Goal: Task Accomplishment & Management: Use online tool/utility

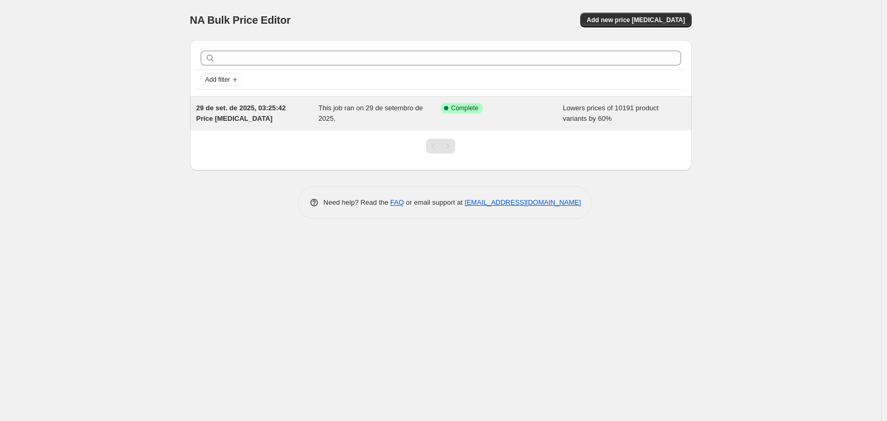
click at [277, 113] on div "29 de set. de 2025, 03:25:42 Price [MEDICAL_DATA]" at bounding box center [257, 113] width 122 height 21
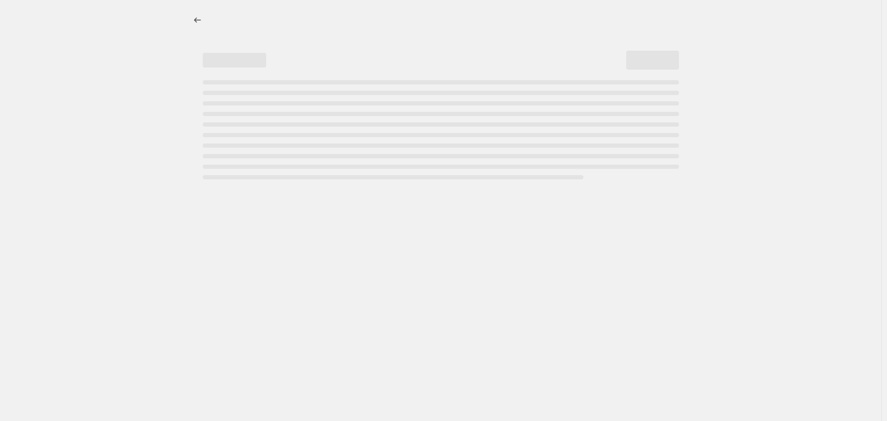
select select "percentage"
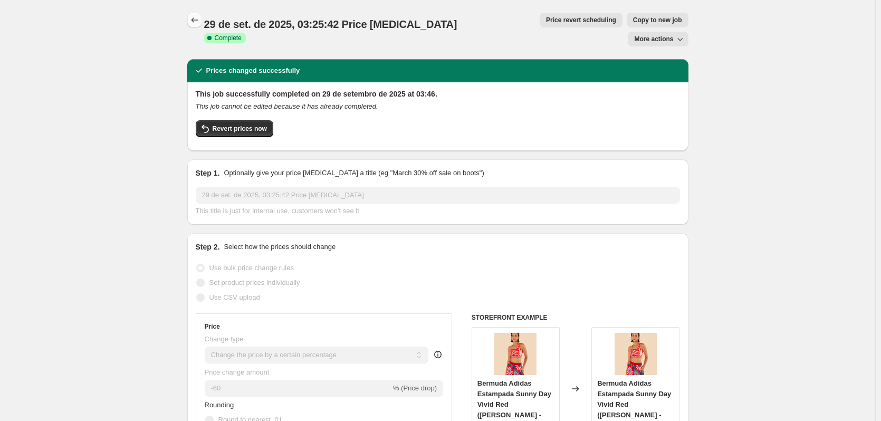
click at [198, 20] on icon "Price change jobs" at bounding box center [194, 20] width 11 height 11
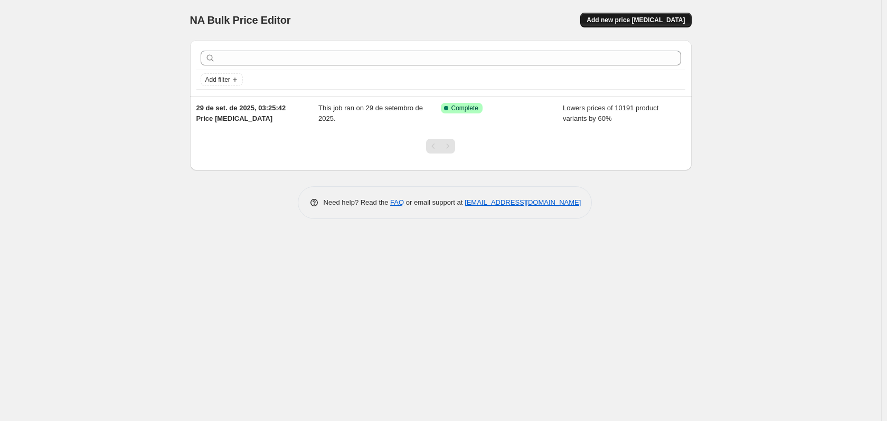
click at [649, 18] on span "Add new price [MEDICAL_DATA]" at bounding box center [635, 20] width 98 height 8
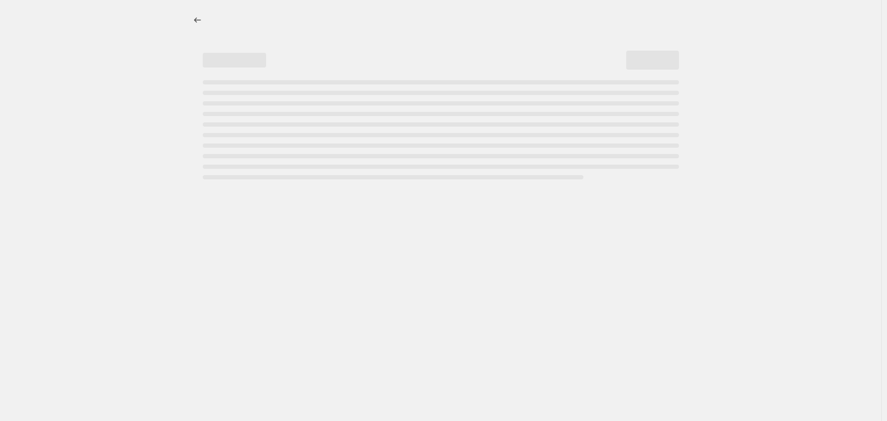
select select "percentage"
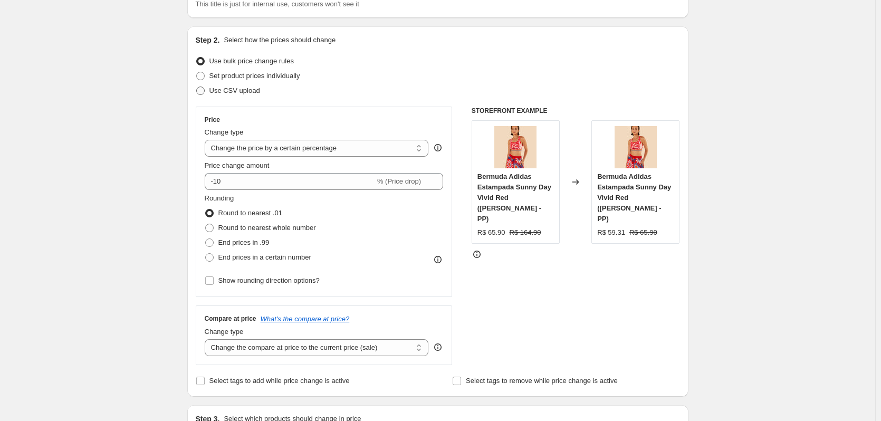
scroll to position [106, 0]
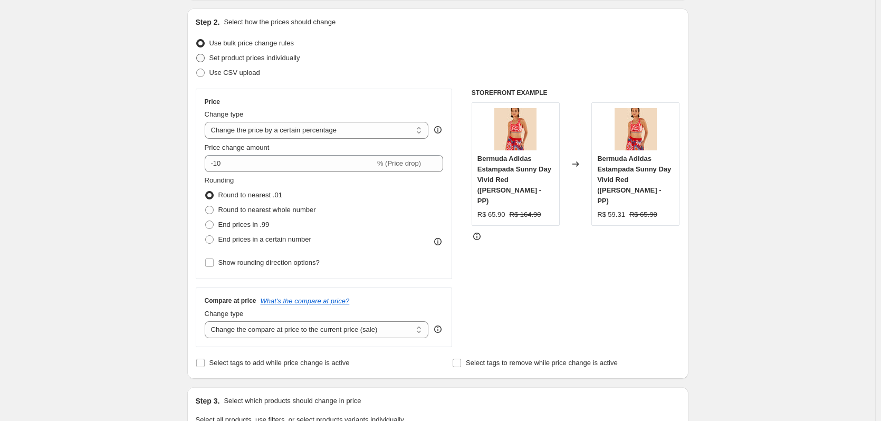
click at [251, 55] on span "Set product prices individually" at bounding box center [255, 58] width 91 height 8
click at [197, 54] on input "Set product prices individually" at bounding box center [196, 54] width 1 height 1
radio input "true"
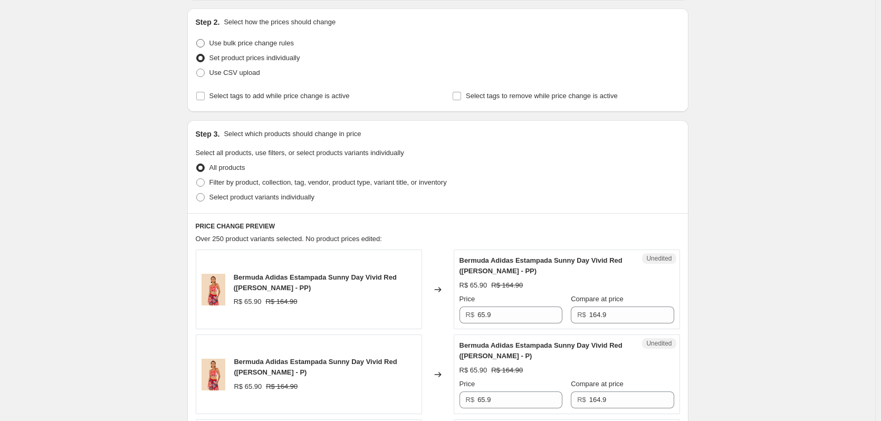
click at [232, 42] on span "Use bulk price change rules" at bounding box center [252, 43] width 84 height 8
click at [197, 40] on input "Use bulk price change rules" at bounding box center [196, 39] width 1 height 1
radio input "true"
select select "percentage"
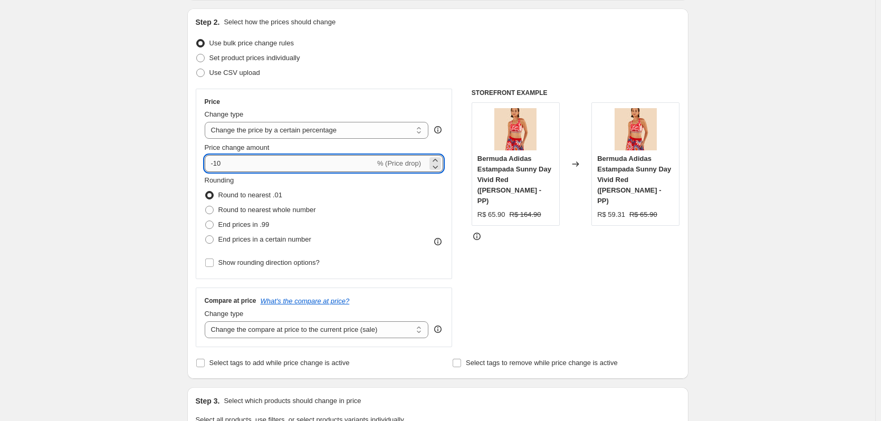
drag, startPoint x: 276, startPoint y: 161, endPoint x: 217, endPoint y: 164, distance: 58.1
click at [217, 164] on input "-10" at bounding box center [290, 163] width 170 height 17
type input "-20"
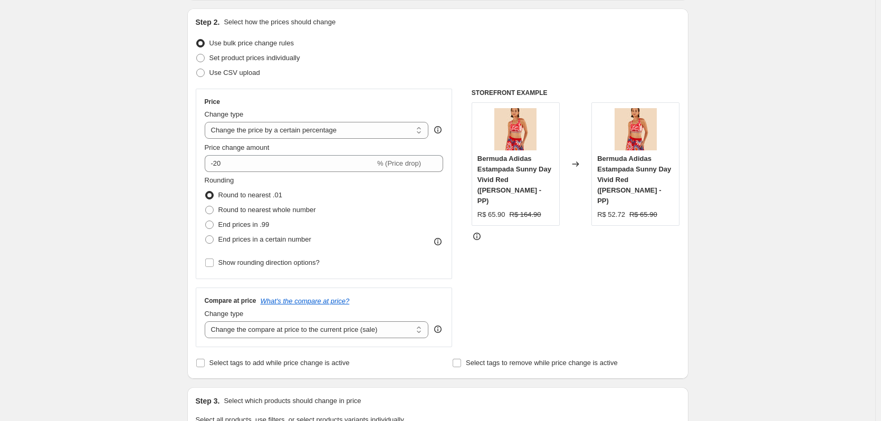
click at [212, 238] on span at bounding box center [209, 239] width 8 height 8
click at [206, 236] on input "End prices in a certain number" at bounding box center [205, 235] width 1 height 1
radio input "true"
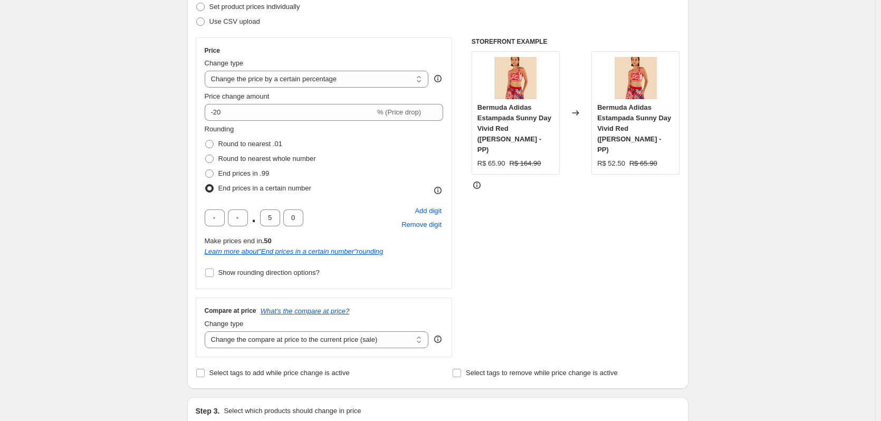
scroll to position [158, 0]
click at [275, 215] on input "5" at bounding box center [270, 216] width 20 height 17
type input "9"
click at [166, 199] on div "Create new price [MEDICAL_DATA]. This page is ready Create new price [MEDICAL_D…" at bounding box center [438, 408] width 876 height 1133
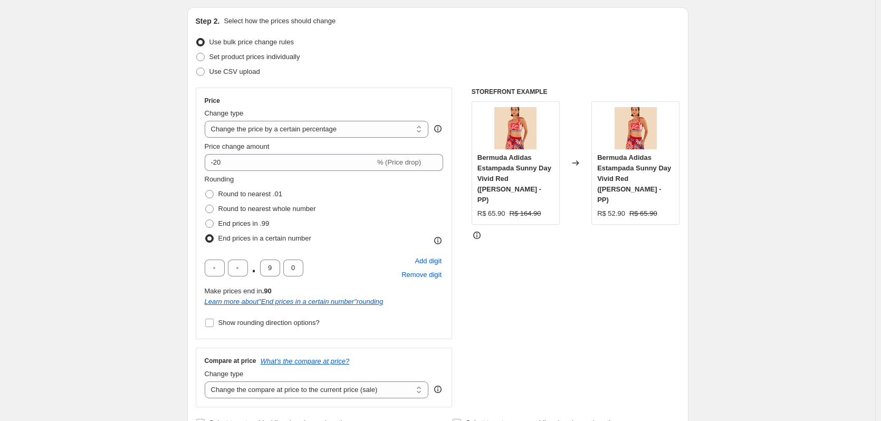
scroll to position [106, 0]
click at [270, 268] on input "9" at bounding box center [270, 269] width 20 height 17
type input "8"
click at [280, 268] on input "8" at bounding box center [270, 269] width 20 height 17
type input "9"
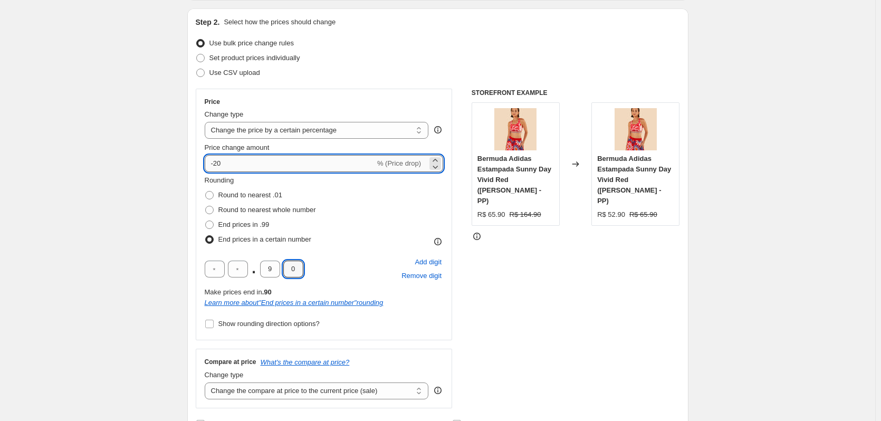
click at [272, 158] on input "-20" at bounding box center [290, 163] width 170 height 17
type input "-2"
type input "-1"
drag, startPoint x: 262, startPoint y: 158, endPoint x: 217, endPoint y: 162, distance: 45.1
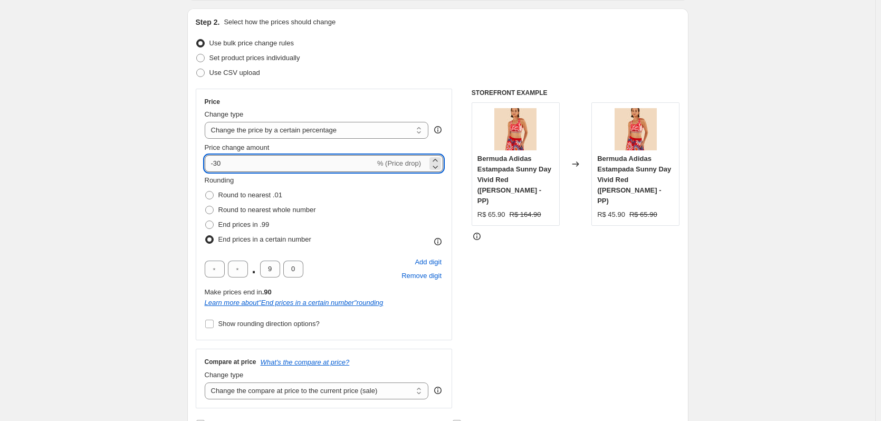
click at [217, 162] on input "-30" at bounding box center [290, 163] width 170 height 17
type input "-15"
drag, startPoint x: 255, startPoint y: 166, endPoint x: 216, endPoint y: 167, distance: 39.1
click at [216, 167] on input "-15" at bounding box center [290, 163] width 170 height 17
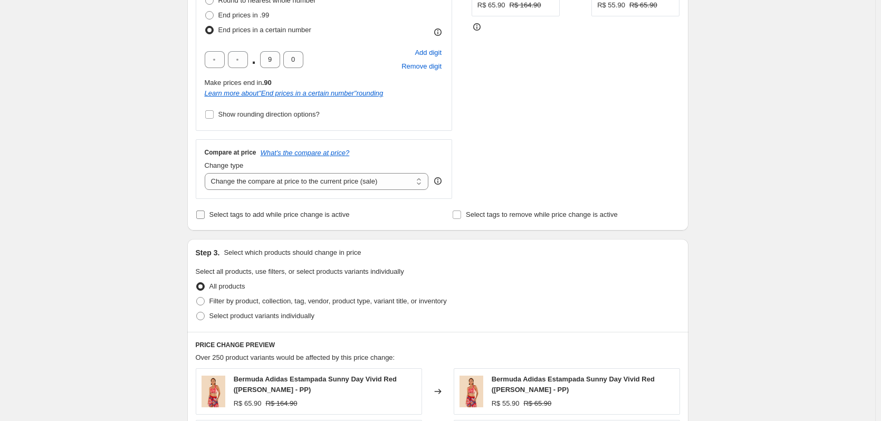
scroll to position [317, 0]
click at [257, 183] on select "Change the compare at price to the current price (sale) Change the compare at p…" at bounding box center [317, 180] width 224 height 17
select select "no_change"
click at [207, 172] on select "Change the compare at price to the current price (sale) Change the compare at p…" at bounding box center [317, 180] width 224 height 17
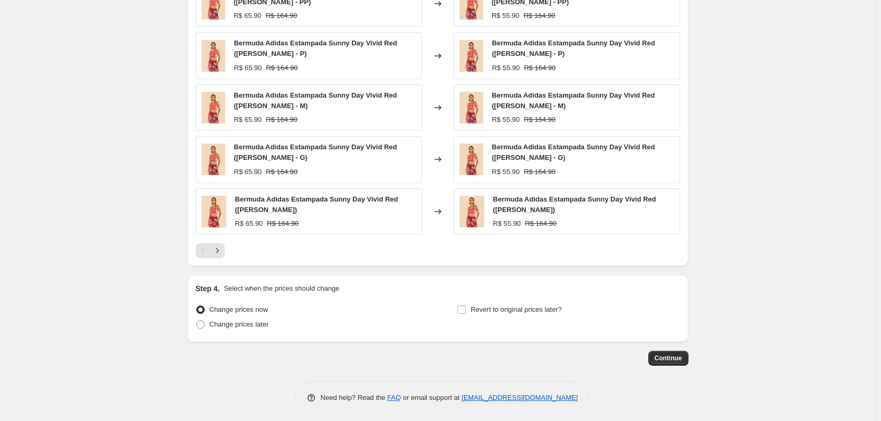
scroll to position [713, 0]
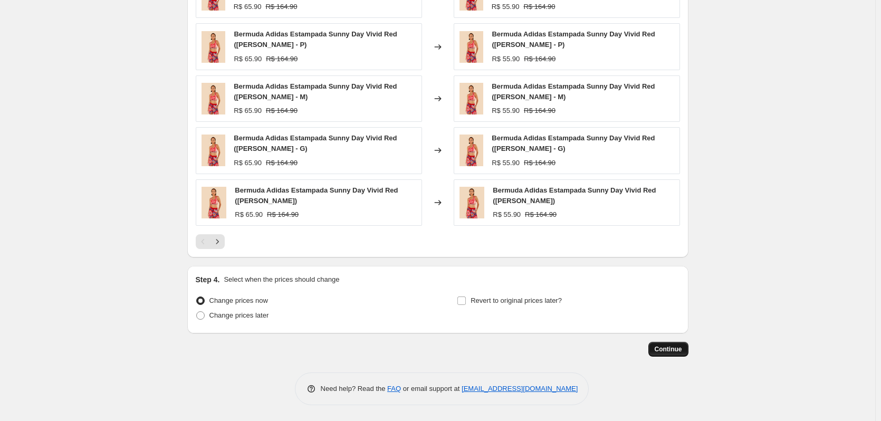
click at [682, 352] on span "Continue" at bounding box center [668, 349] width 27 height 8
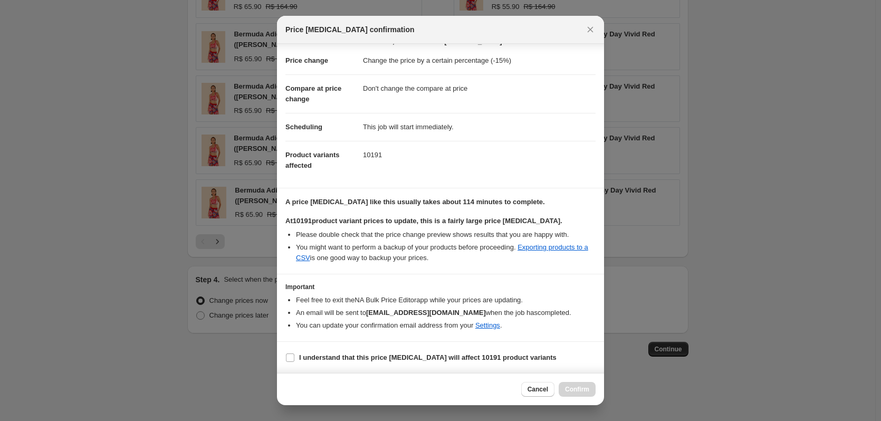
scroll to position [16, 0]
click at [360, 354] on b "I understand that this price [MEDICAL_DATA] will affect 10191 product variants" at bounding box center [428, 357] width 258 height 8
click at [295, 354] on input "I understand that this price [MEDICAL_DATA] will affect 10191 product variants" at bounding box center [290, 357] width 8 height 8
checkbox input "true"
click at [571, 387] on span "Confirm" at bounding box center [577, 389] width 24 height 8
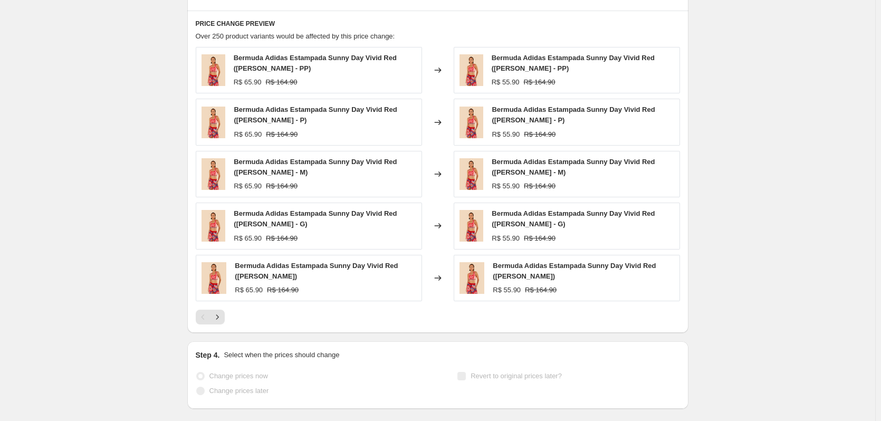
scroll to position [740, 0]
